Goal: Browse casually

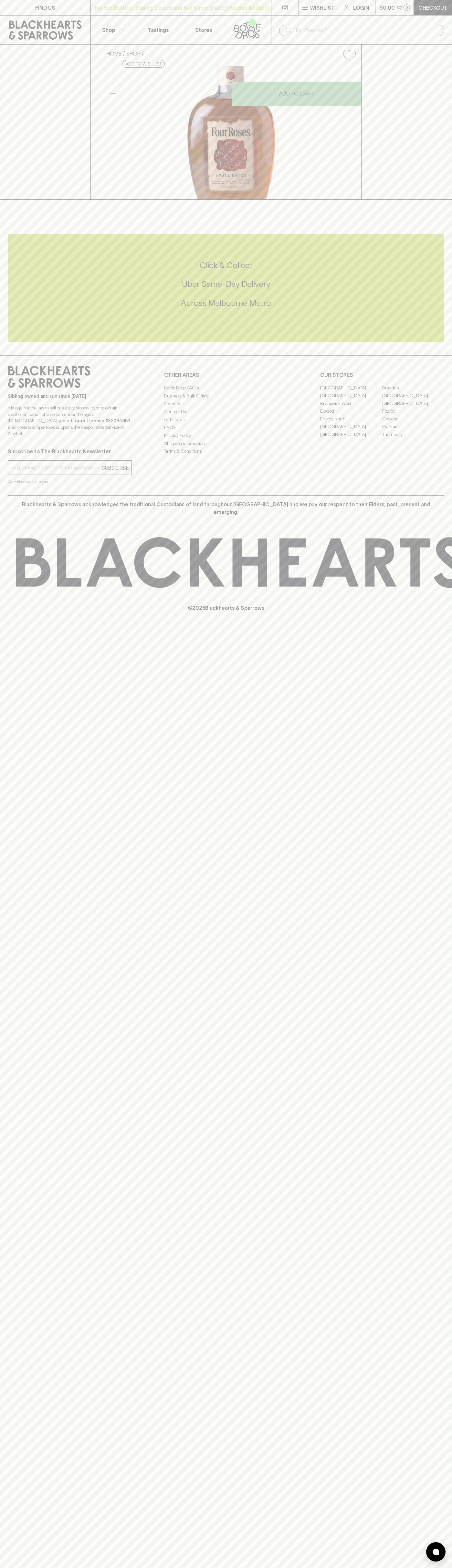
click at [139, 1] on div "| No Bad Bottles | Sibling Owned and Run Since [DATE] | No Bad Bottles | Siblin…" at bounding box center [180, 7] width 181 height 15
click at [435, 31] on input "text" at bounding box center [366, 30] width 144 height 10
click at [381, 1567] on html "FIND US | No Bad Bottles | Sibling Owned and Run Since [DATE] | No Bad Bottles …" at bounding box center [226, 784] width 452 height 1568
click at [4, 1524] on div "FIND US | No Bad Bottles | Sibling Owned and Run Since 2006 | No Bad Bottles | …" at bounding box center [226, 784] width 452 height 1568
